Goal: Obtain resource: Obtain resource

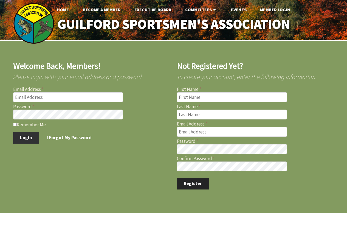
type input "arp@pagehardware.com"
click at [30, 135] on button "Login" at bounding box center [26, 138] width 26 height 12
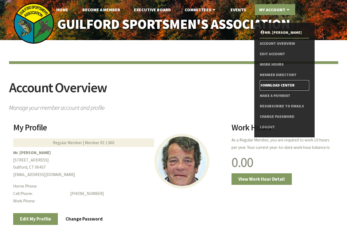
click at [268, 85] on link "Download Center" at bounding box center [284, 85] width 49 height 10
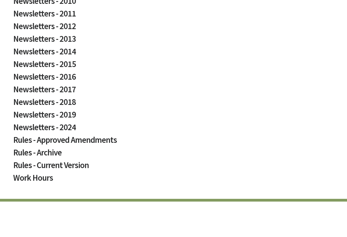
scroll to position [329, 0]
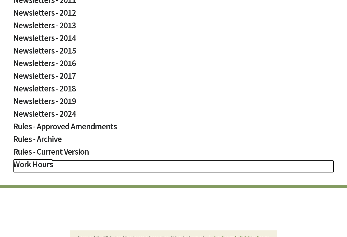
click at [35, 163] on h2 "Work Hours" at bounding box center [173, 166] width 321 height 13
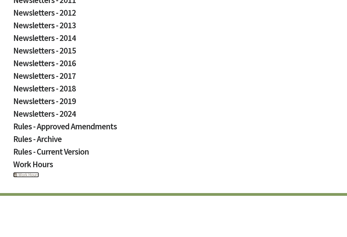
click at [26, 173] on link "PHP Program Work Hours" at bounding box center [26, 174] width 26 height 5
